Goal: Task Accomplishment & Management: Understand process/instructions

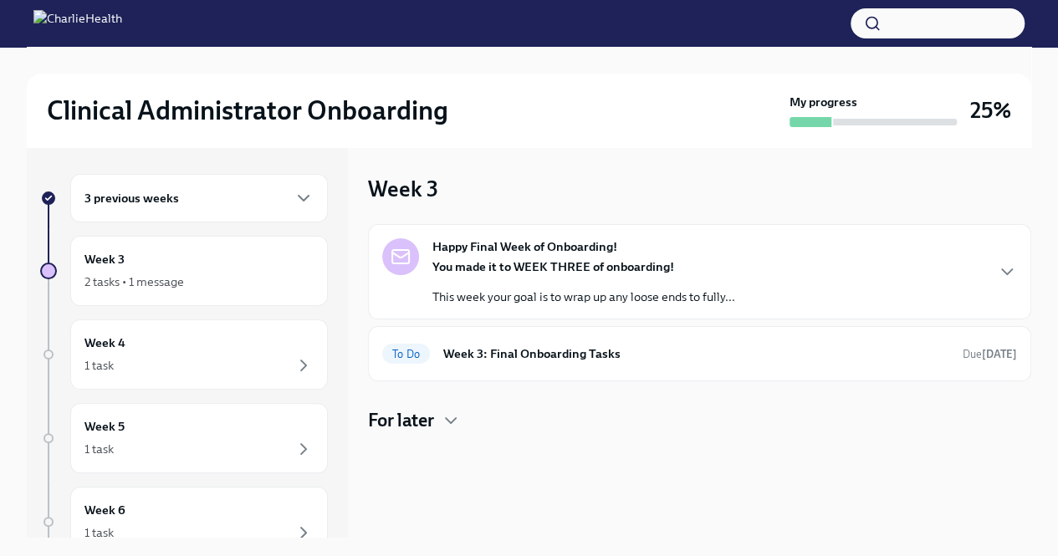
click at [212, 188] on div "3 previous weeks" at bounding box center [199, 198] width 229 height 20
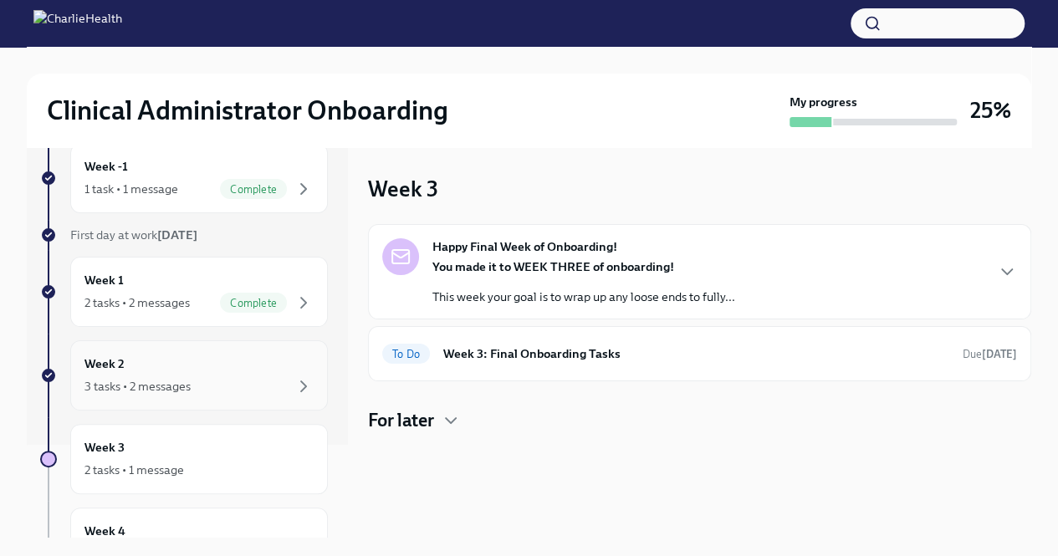
scroll to position [94, 0]
click at [192, 385] on div "3 tasks • 2 messages" at bounding box center [199, 386] width 229 height 20
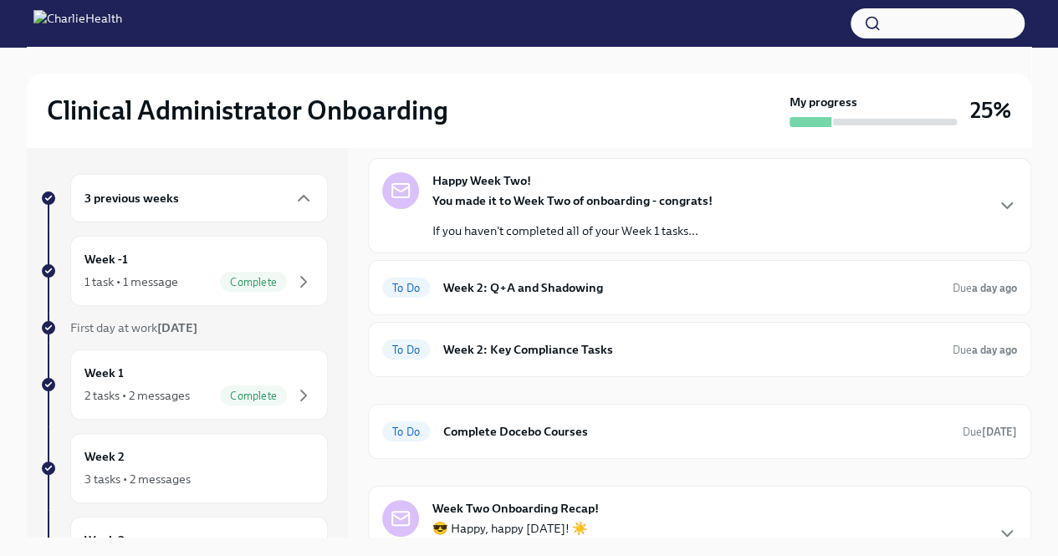
scroll to position [67, 0]
click at [648, 292] on h6 "Week 2: Q+A and Shadowing" at bounding box center [691, 287] width 496 height 18
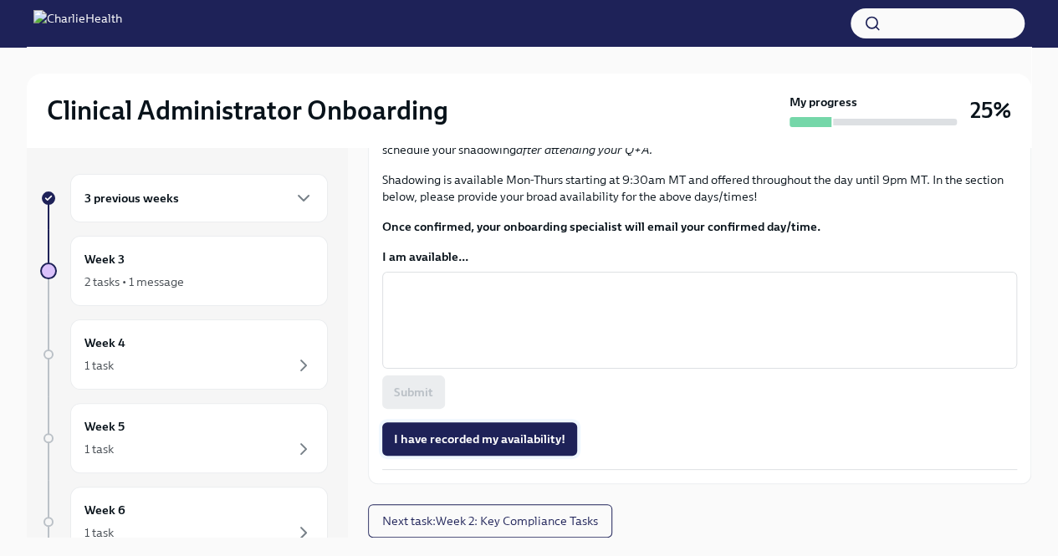
scroll to position [1106, 0]
click at [485, 532] on button "Next task : Week 2: Key Compliance Tasks" at bounding box center [490, 520] width 244 height 33
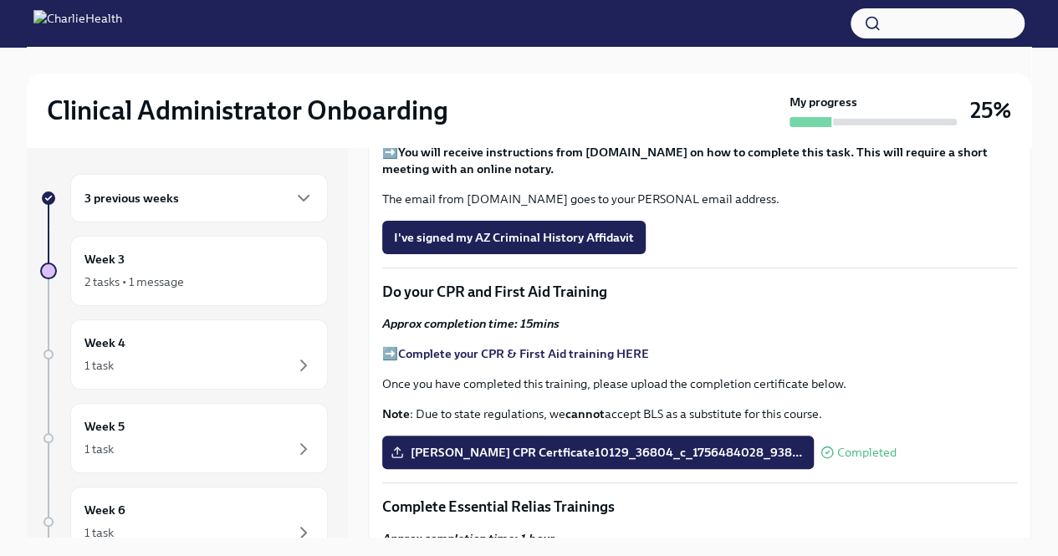
scroll to position [720, 0]
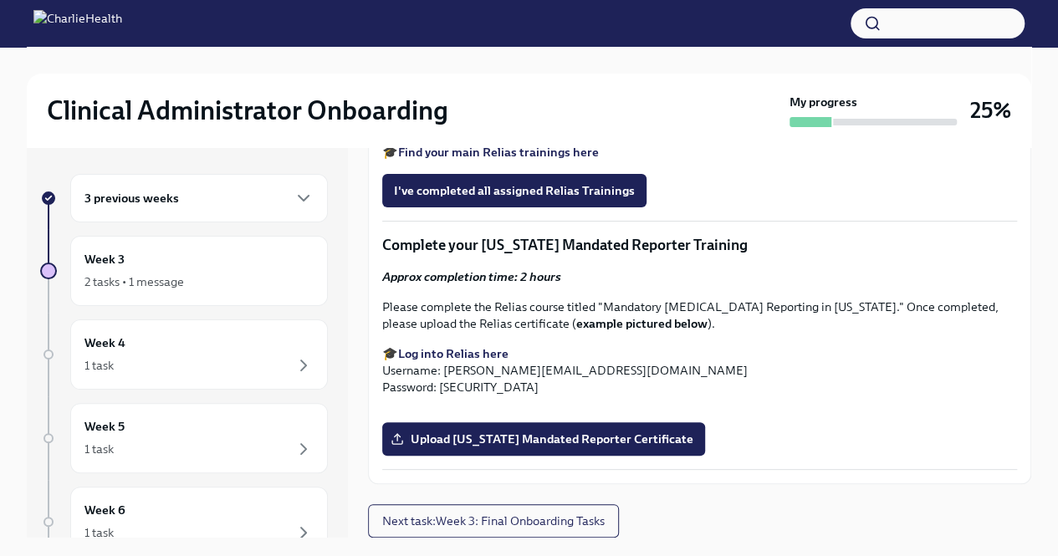
scroll to position [1779, 0]
click at [470, 346] on strong "Log into Relias here" at bounding box center [453, 353] width 110 height 15
